Goal: Task Accomplishment & Management: Complete application form

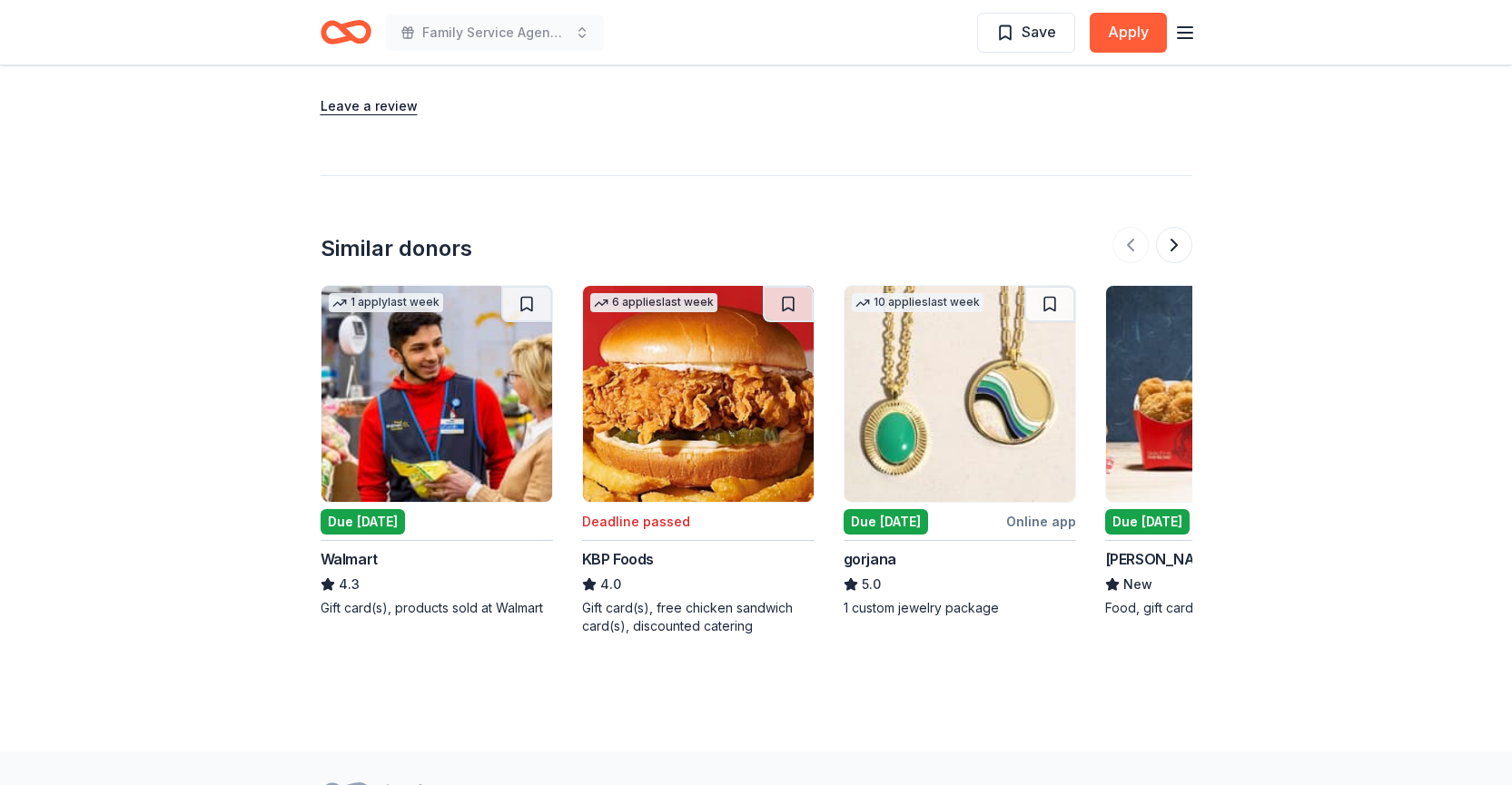
scroll to position [1969, 0]
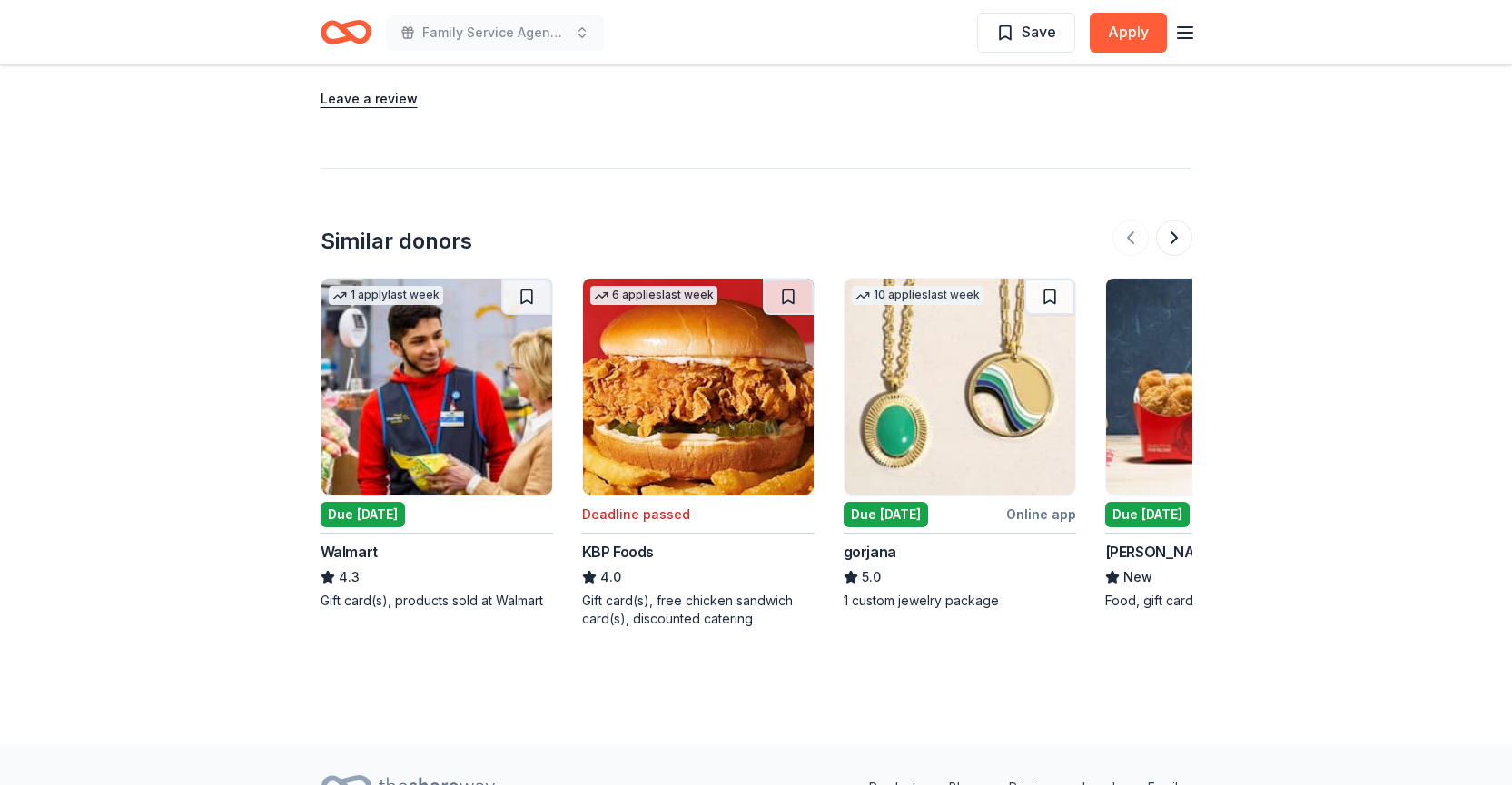
click at [913, 502] on div "Due [DATE]" at bounding box center [886, 515] width 84 height 26
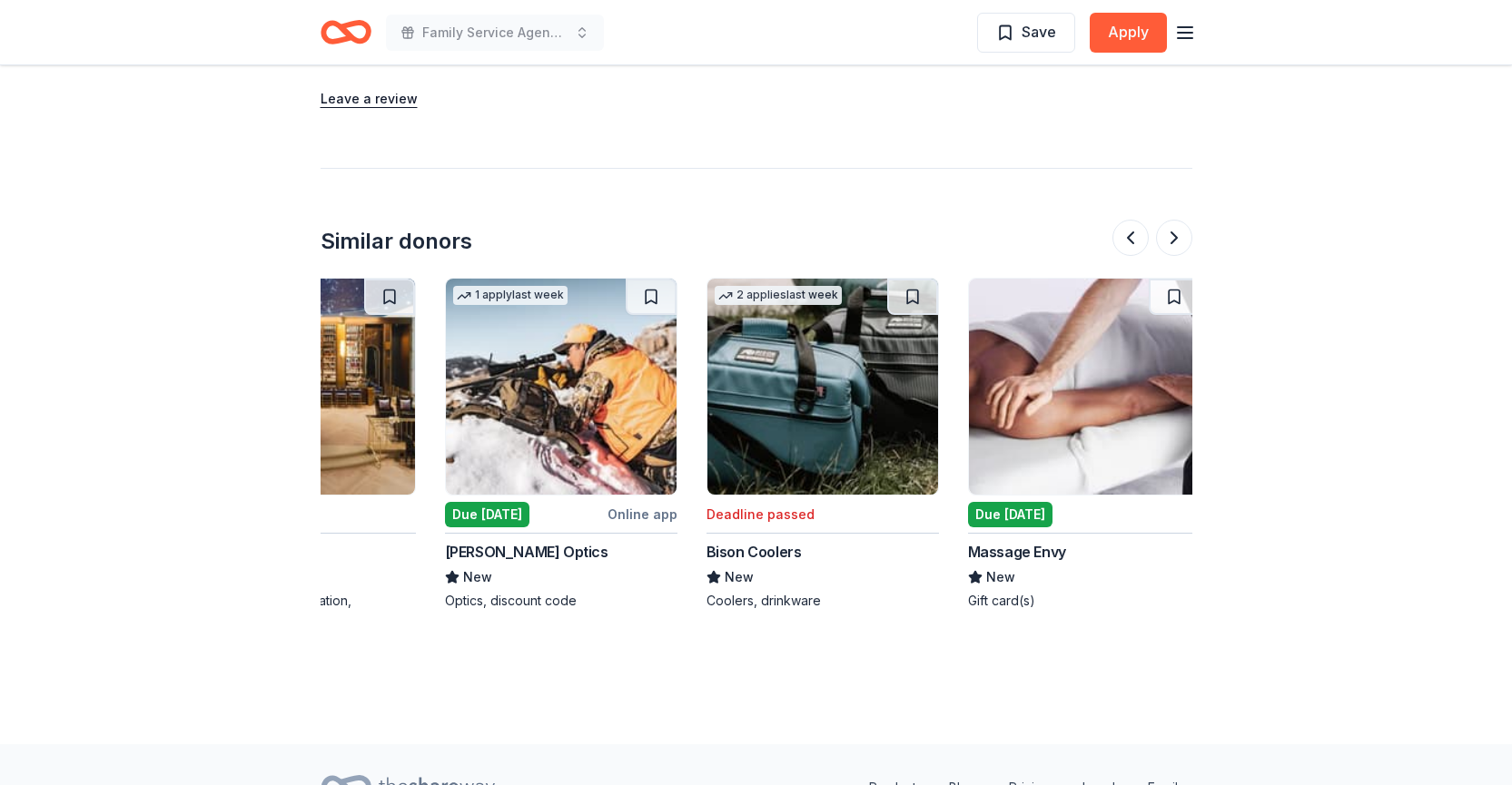
scroll to position [0, 1442]
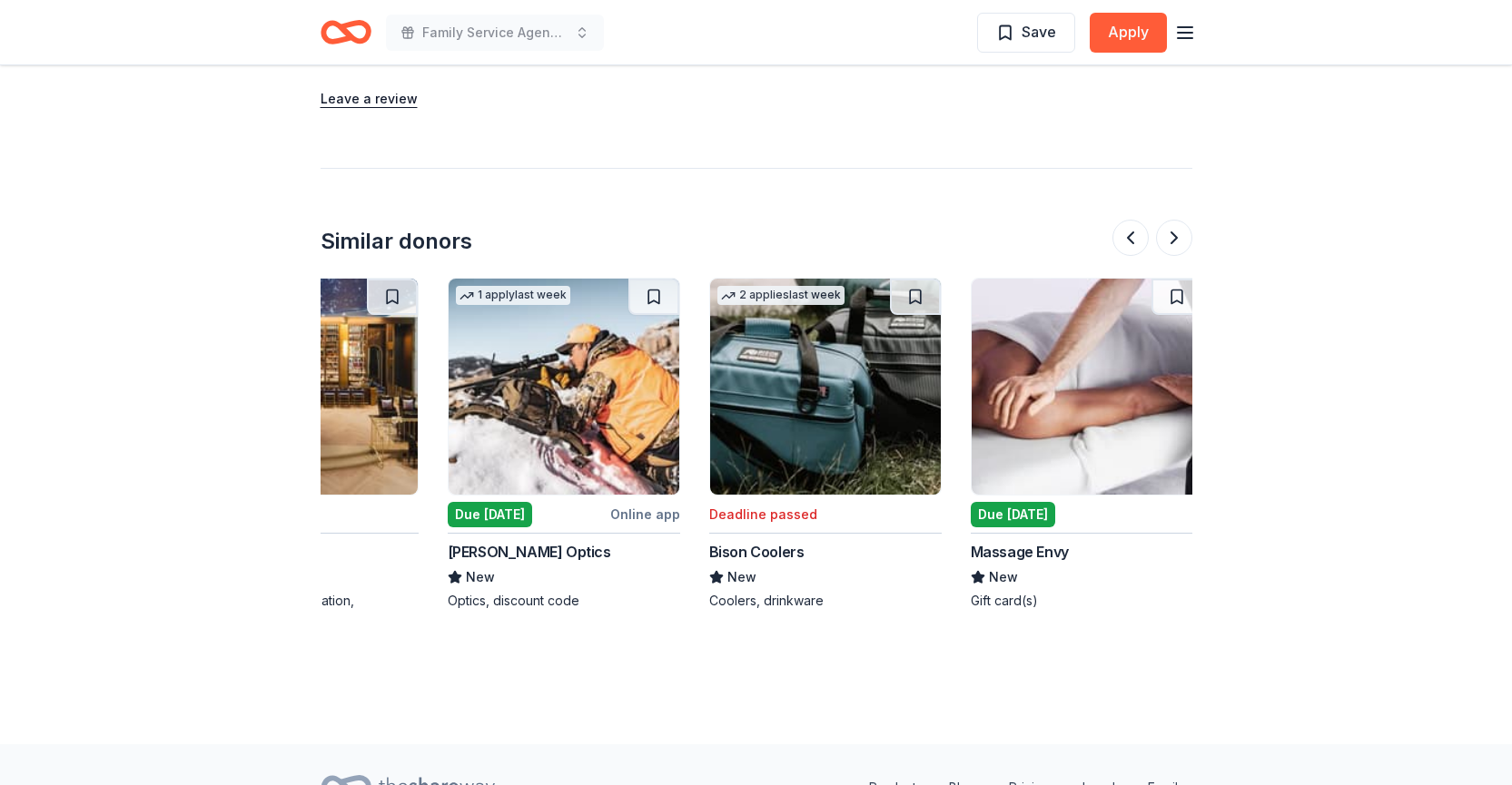
click at [983, 502] on div "Due [DATE]" at bounding box center [1013, 515] width 84 height 26
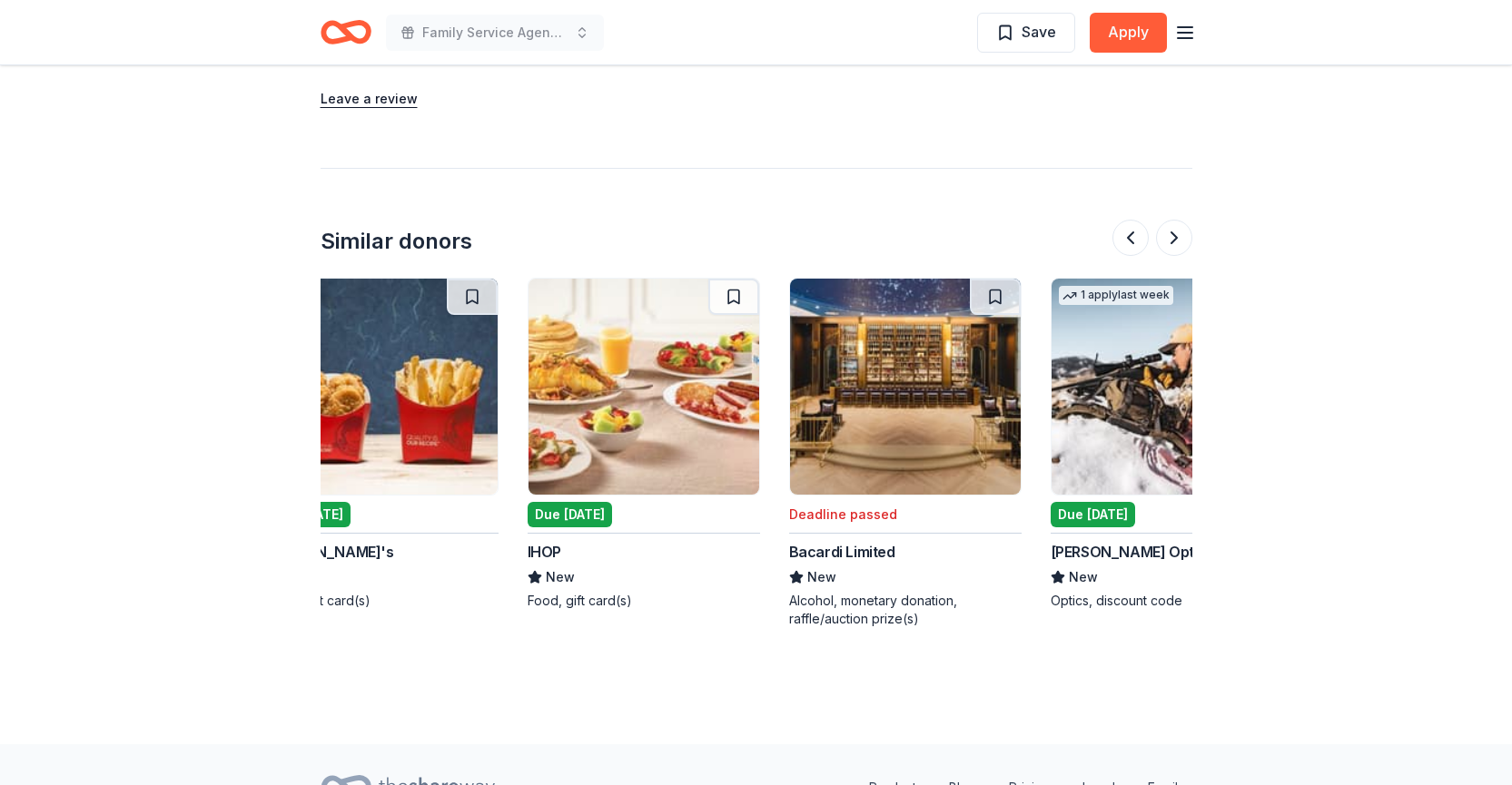
scroll to position [0, 838]
click at [581, 502] on div "Due [DATE]" at bounding box center [570, 515] width 84 height 26
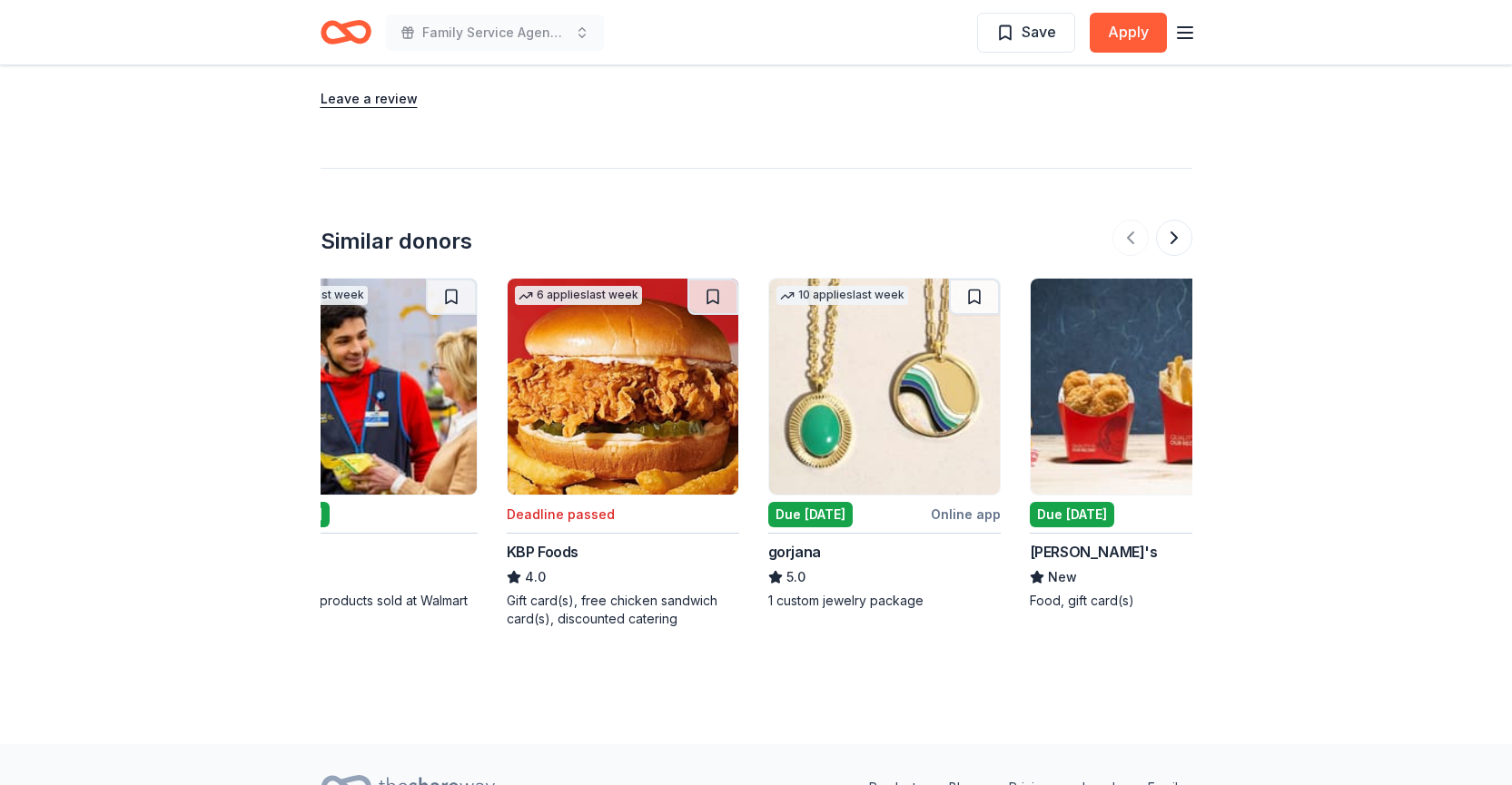
scroll to position [0, 0]
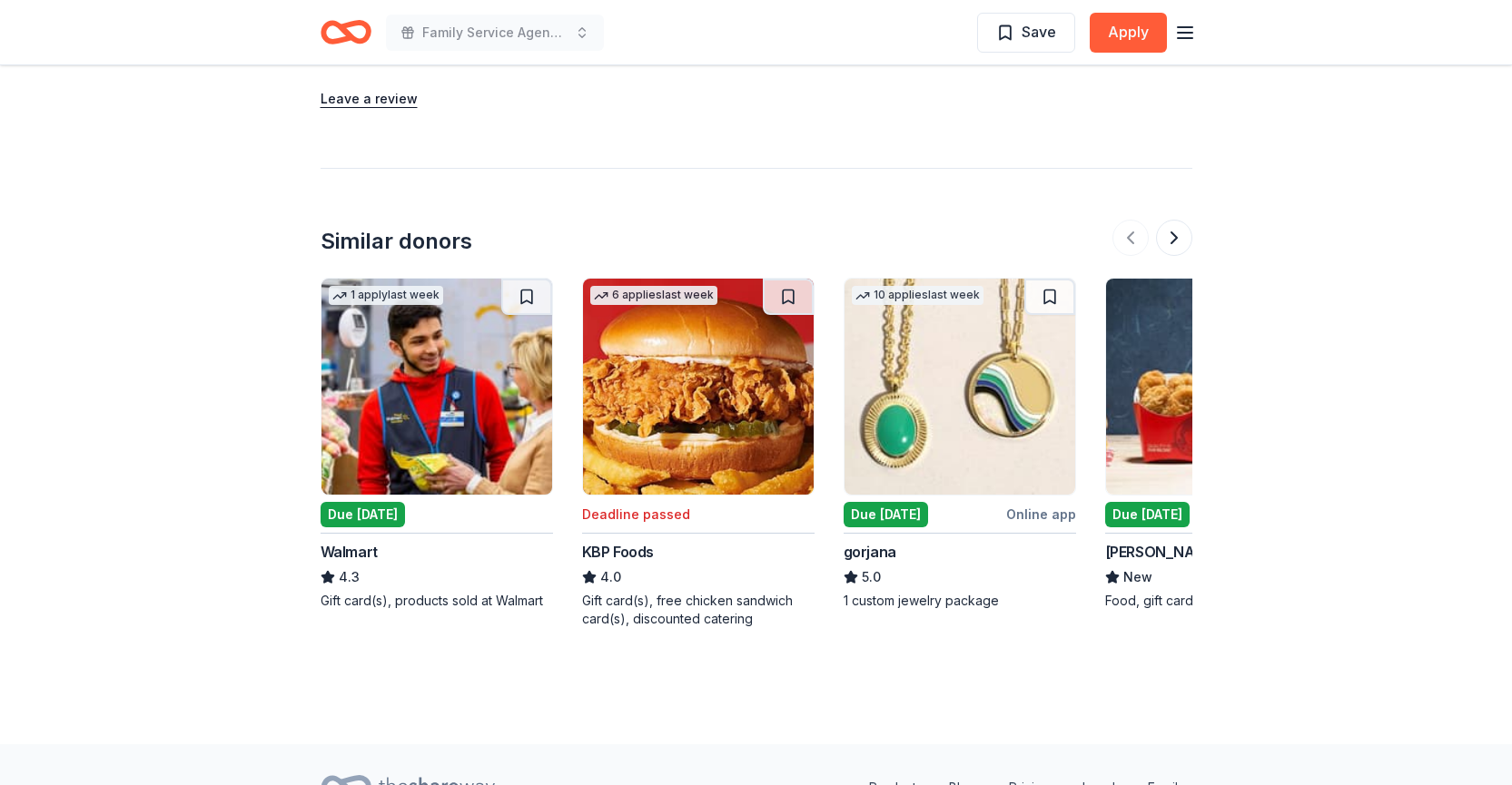
click at [902, 541] on div "gorjana" at bounding box center [960, 552] width 232 height 22
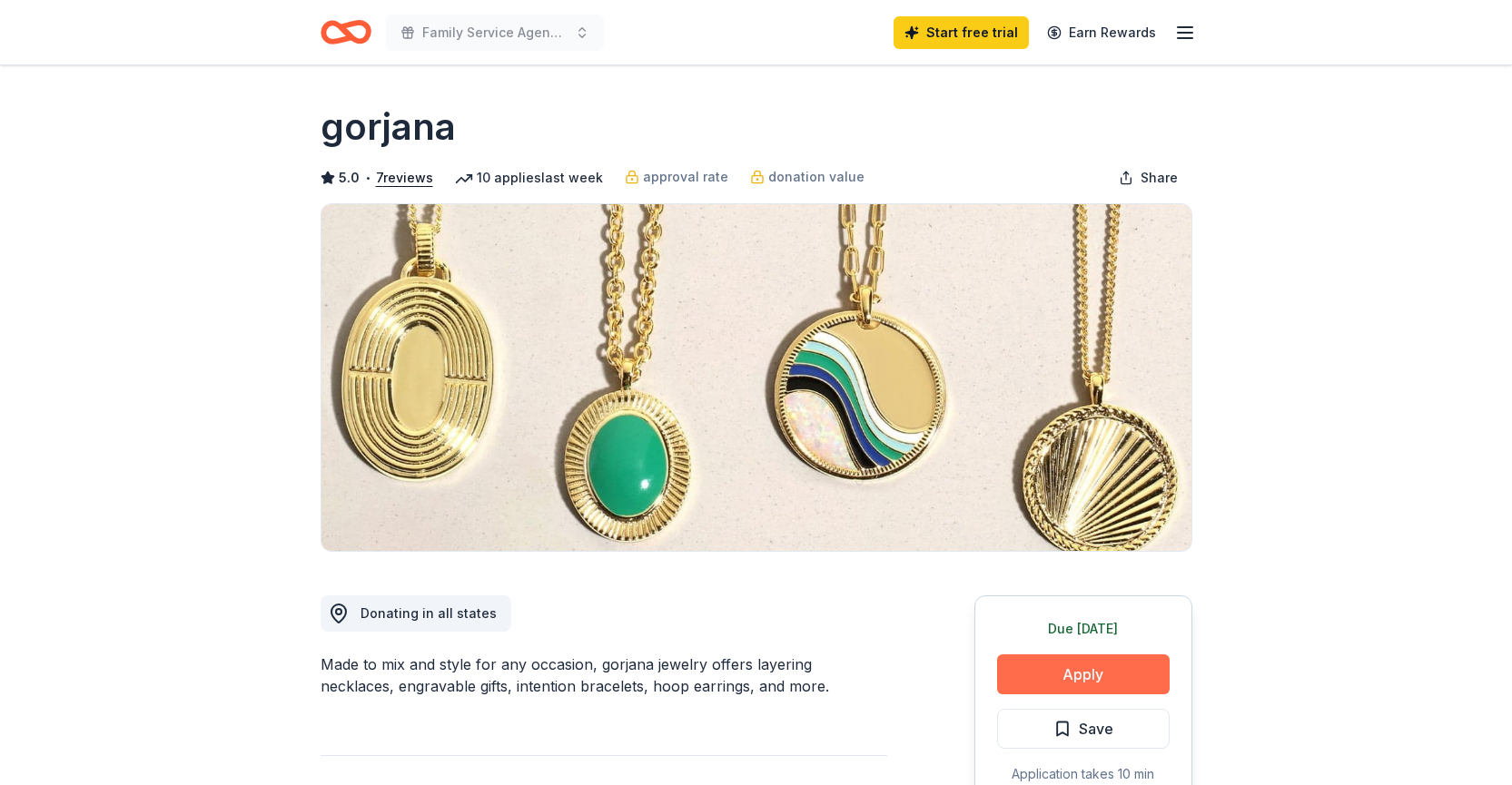
click at [1050, 664] on button "Apply" at bounding box center [1083, 674] width 173 height 40
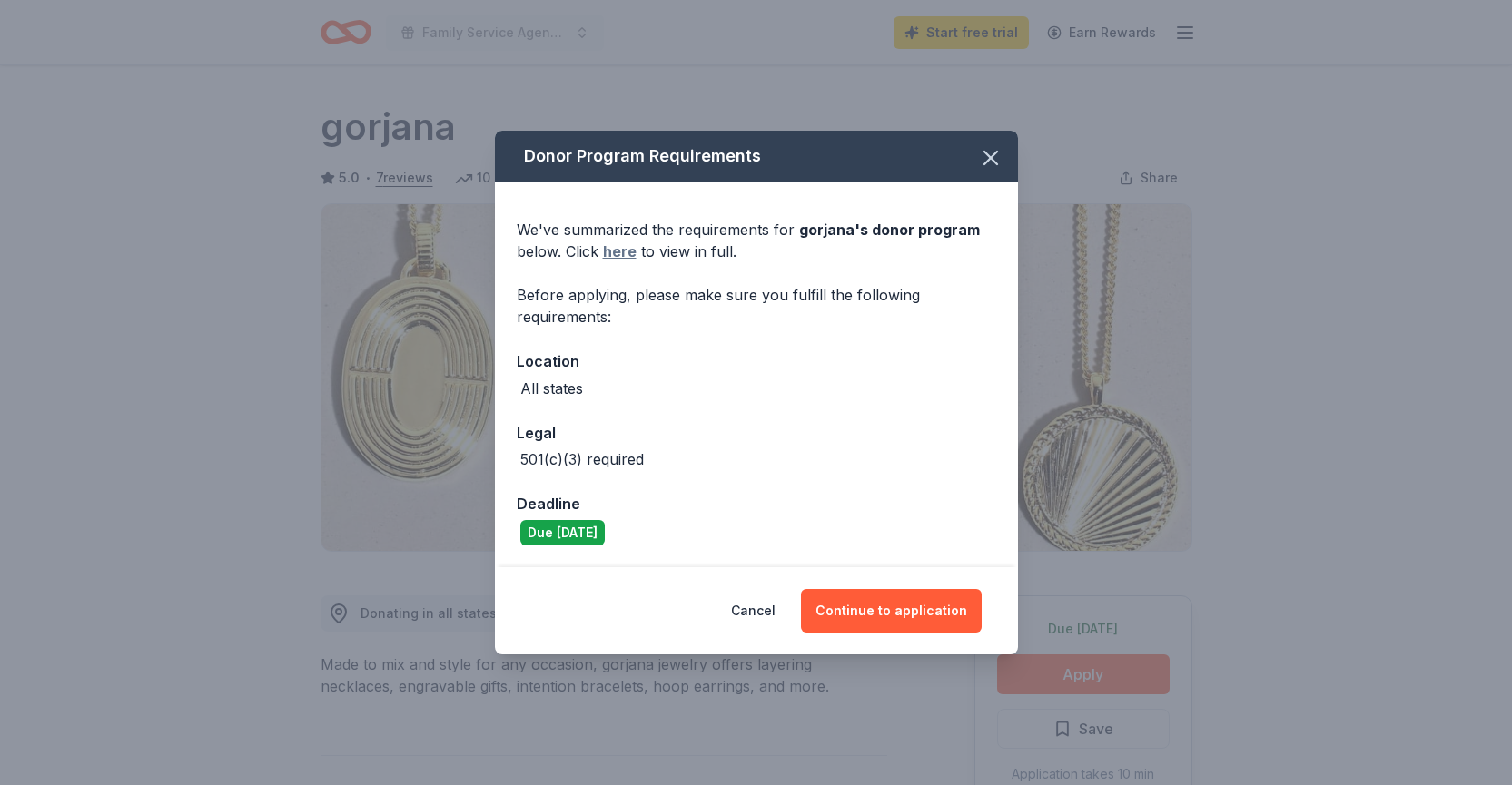
click at [614, 260] on link "here" at bounding box center [619, 251] width 34 height 22
click at [993, 167] on icon "button" at bounding box center [991, 158] width 26 height 26
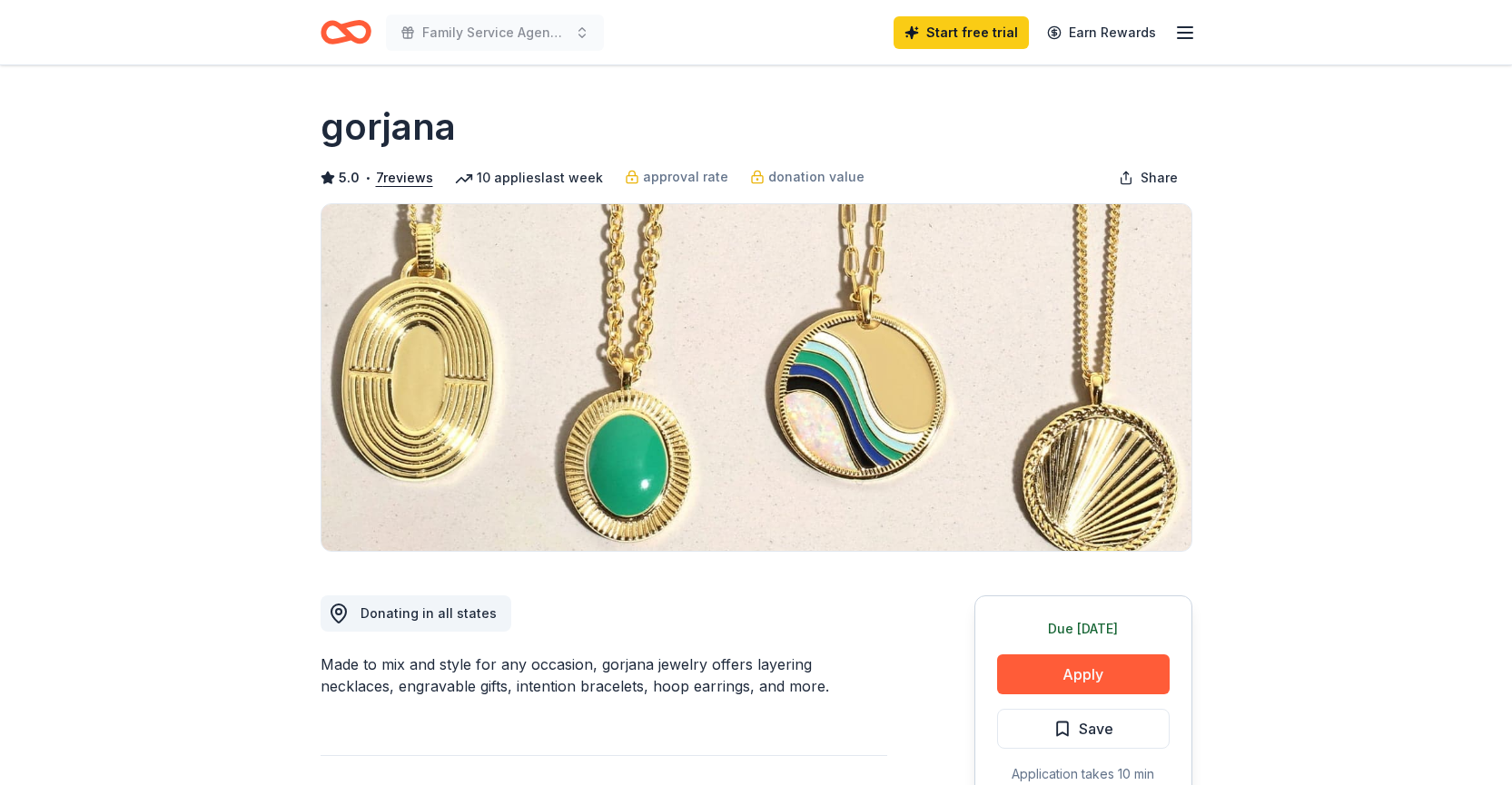
drag, startPoint x: 458, startPoint y: 130, endPoint x: 410, endPoint y: 130, distance: 48.0
click at [410, 130] on div "gorjana" at bounding box center [756, 126] width 872 height 51
click at [456, 133] on div "gorjana" at bounding box center [756, 126] width 872 height 51
click at [455, 133] on div "gorjana" at bounding box center [756, 126] width 872 height 51
drag, startPoint x: 452, startPoint y: 133, endPoint x: 370, endPoint y: 130, distance: 82.1
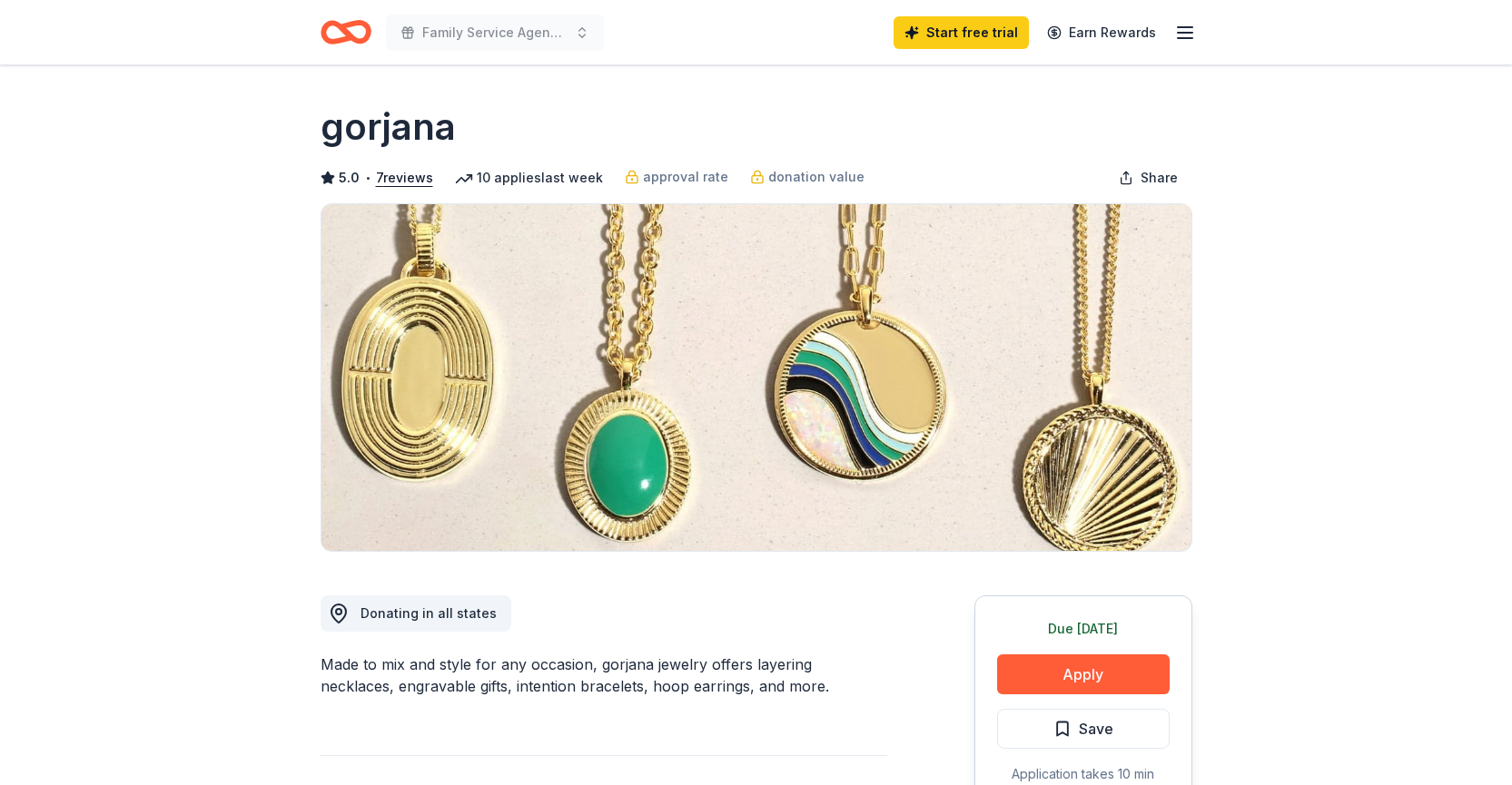
click at [370, 130] on h1 "gorjana" at bounding box center [388, 126] width 135 height 51
click at [327, 131] on h1 "gorjana" at bounding box center [388, 126] width 135 height 51
drag, startPoint x: 327, startPoint y: 131, endPoint x: 454, endPoint y: 138, distance: 127.2
click at [460, 139] on div "gorjana" at bounding box center [756, 126] width 872 height 51
click at [421, 135] on h1 "gorjana" at bounding box center [388, 126] width 135 height 51
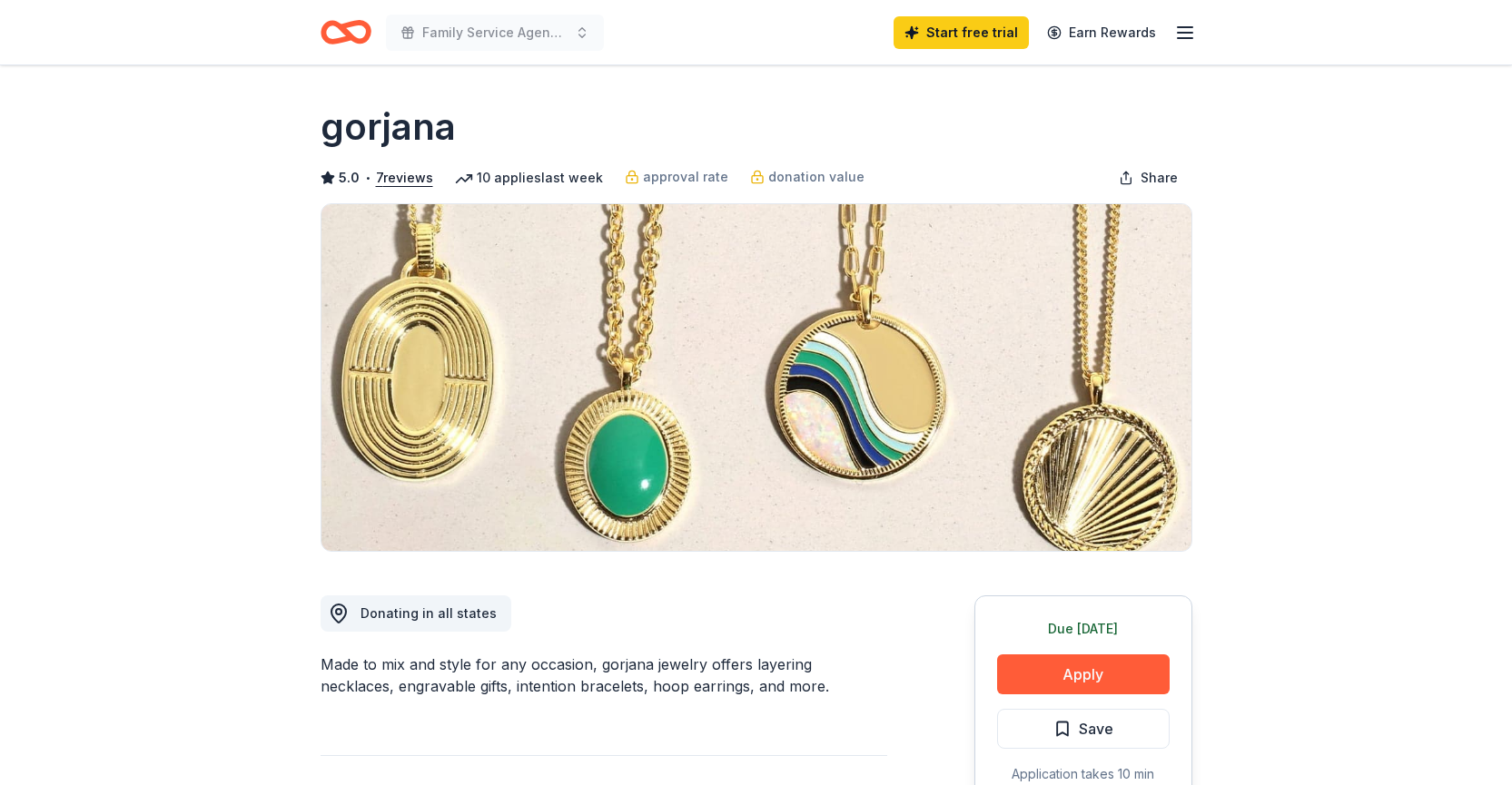
click at [422, 135] on h1 "gorjana" at bounding box center [388, 126] width 135 height 51
drag, startPoint x: 452, startPoint y: 122, endPoint x: 325, endPoint y: 123, distance: 127.0
click at [322, 123] on h1 "gorjana" at bounding box center [388, 126] width 135 height 51
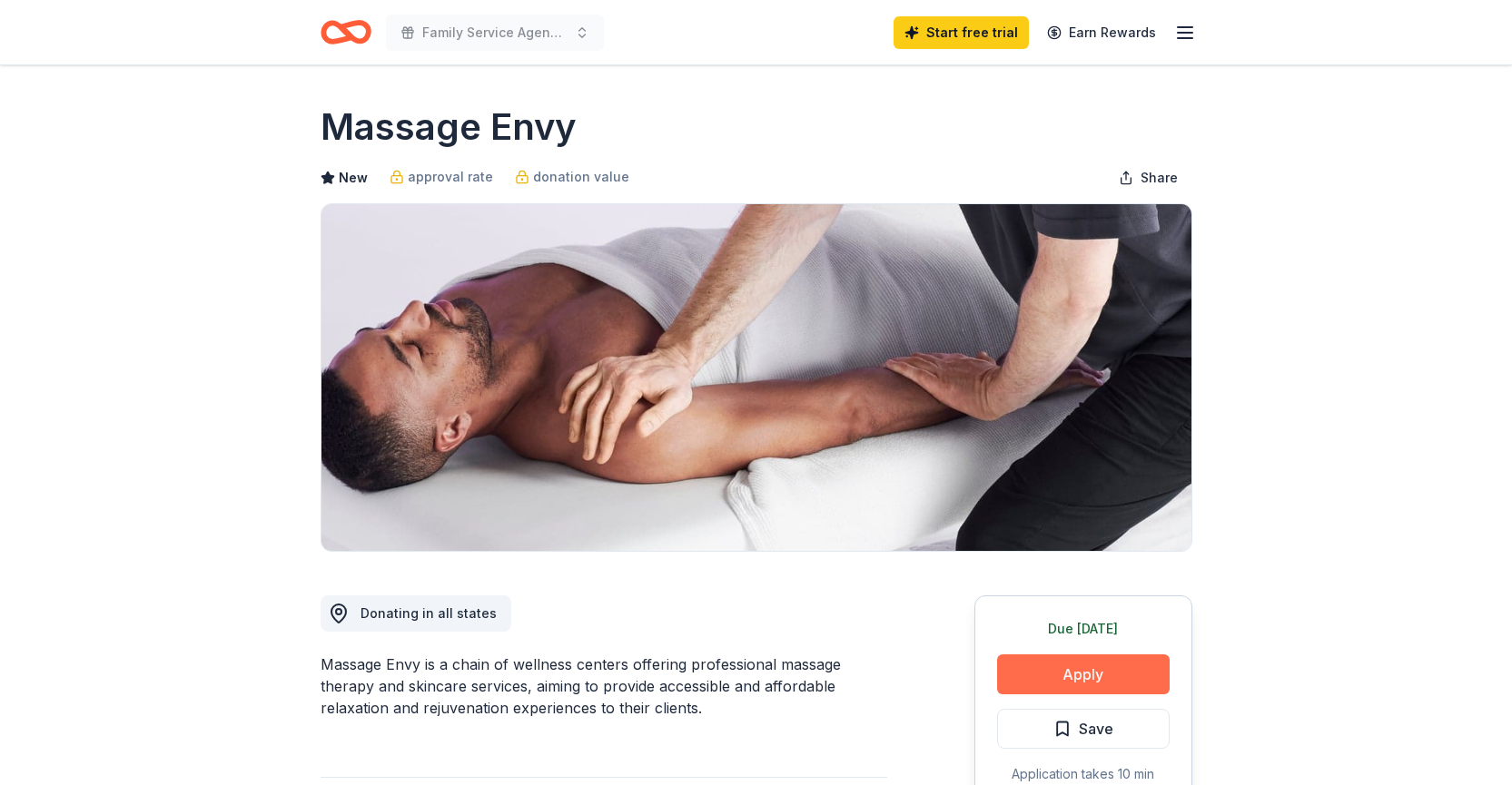
click at [1116, 675] on button "Apply" at bounding box center [1083, 674] width 173 height 40
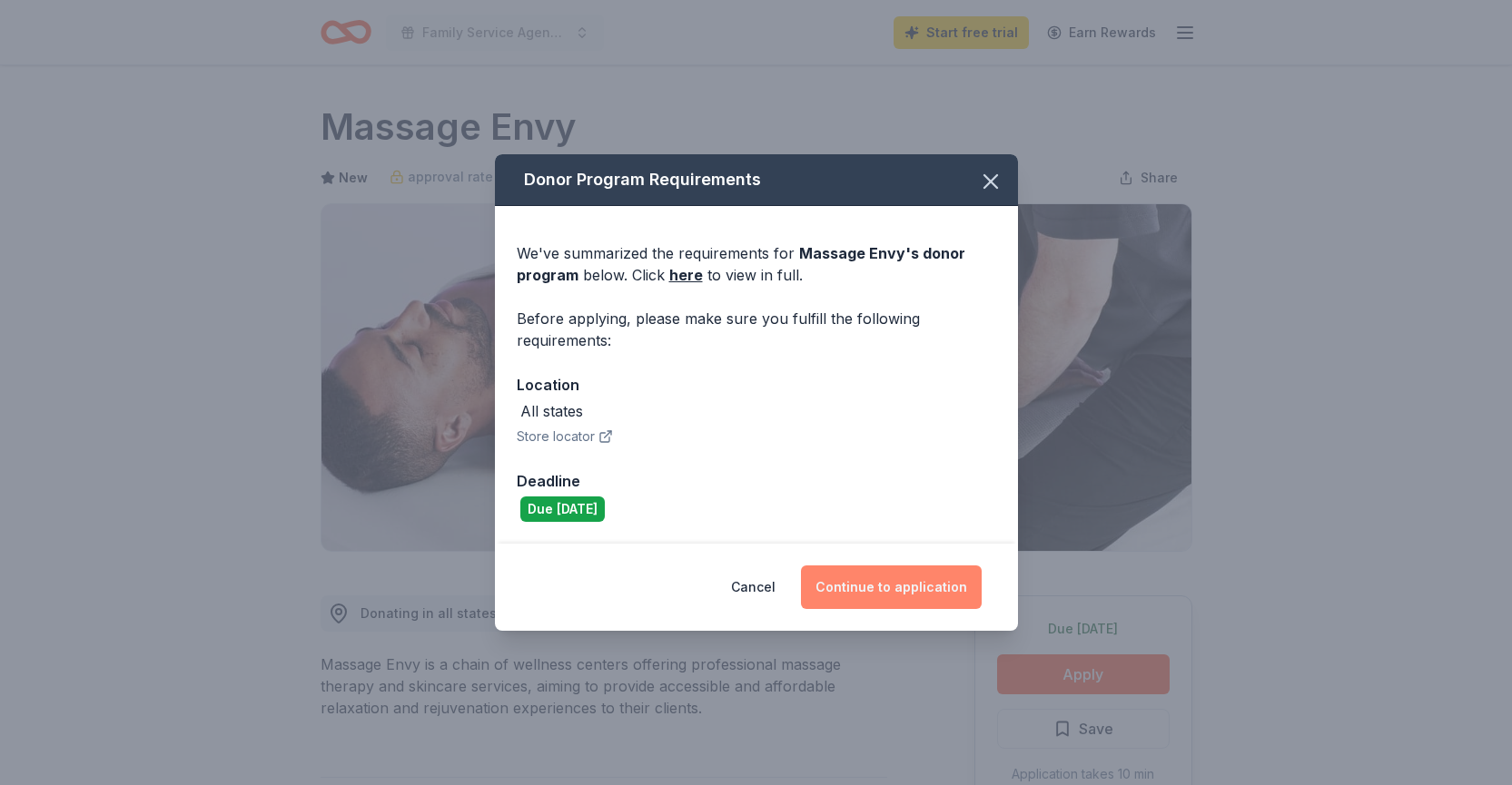
click at [919, 580] on button "Continue to application" at bounding box center [892, 588] width 181 height 44
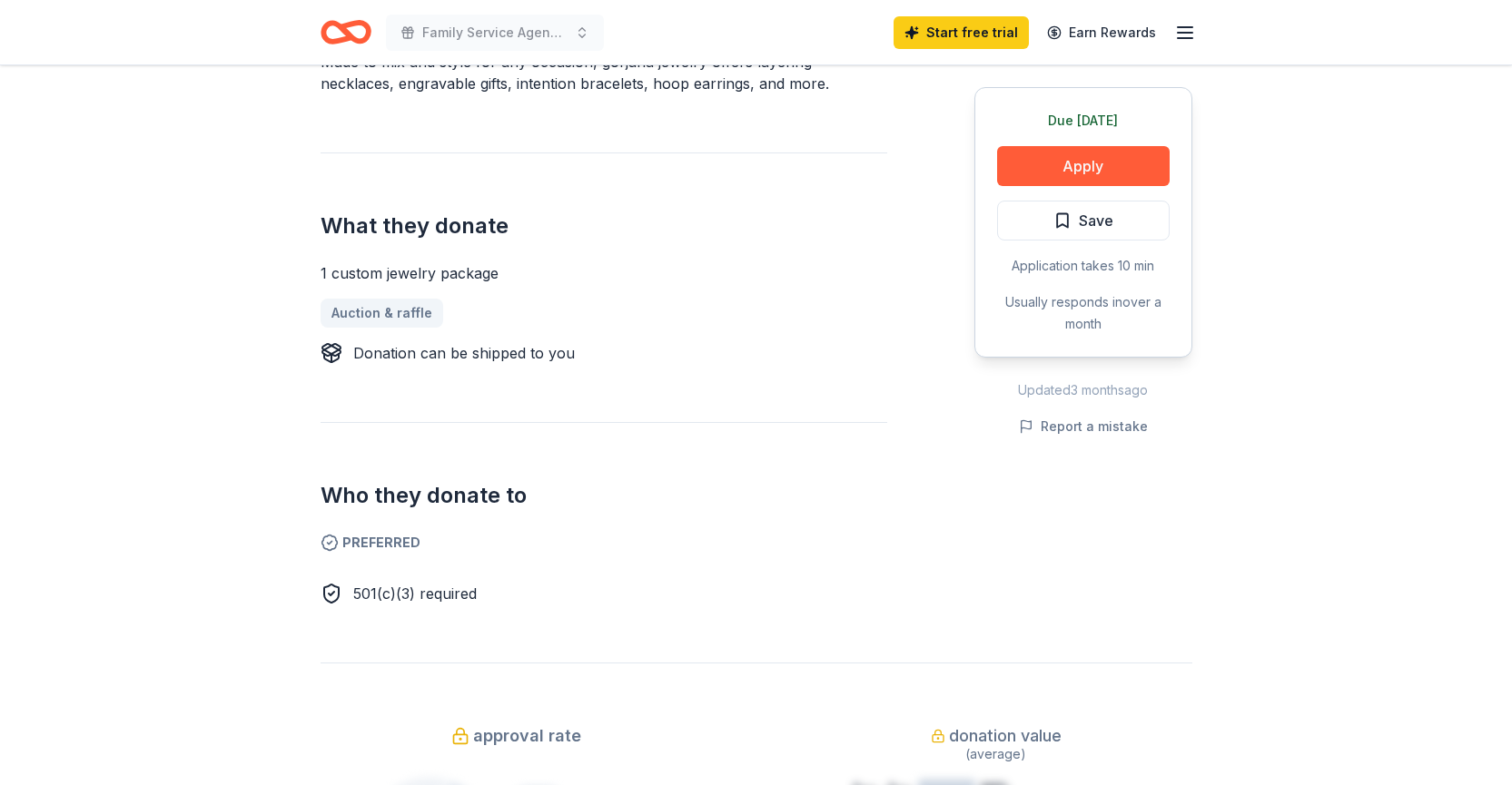
scroll to position [608, 0]
